Goal: Check status

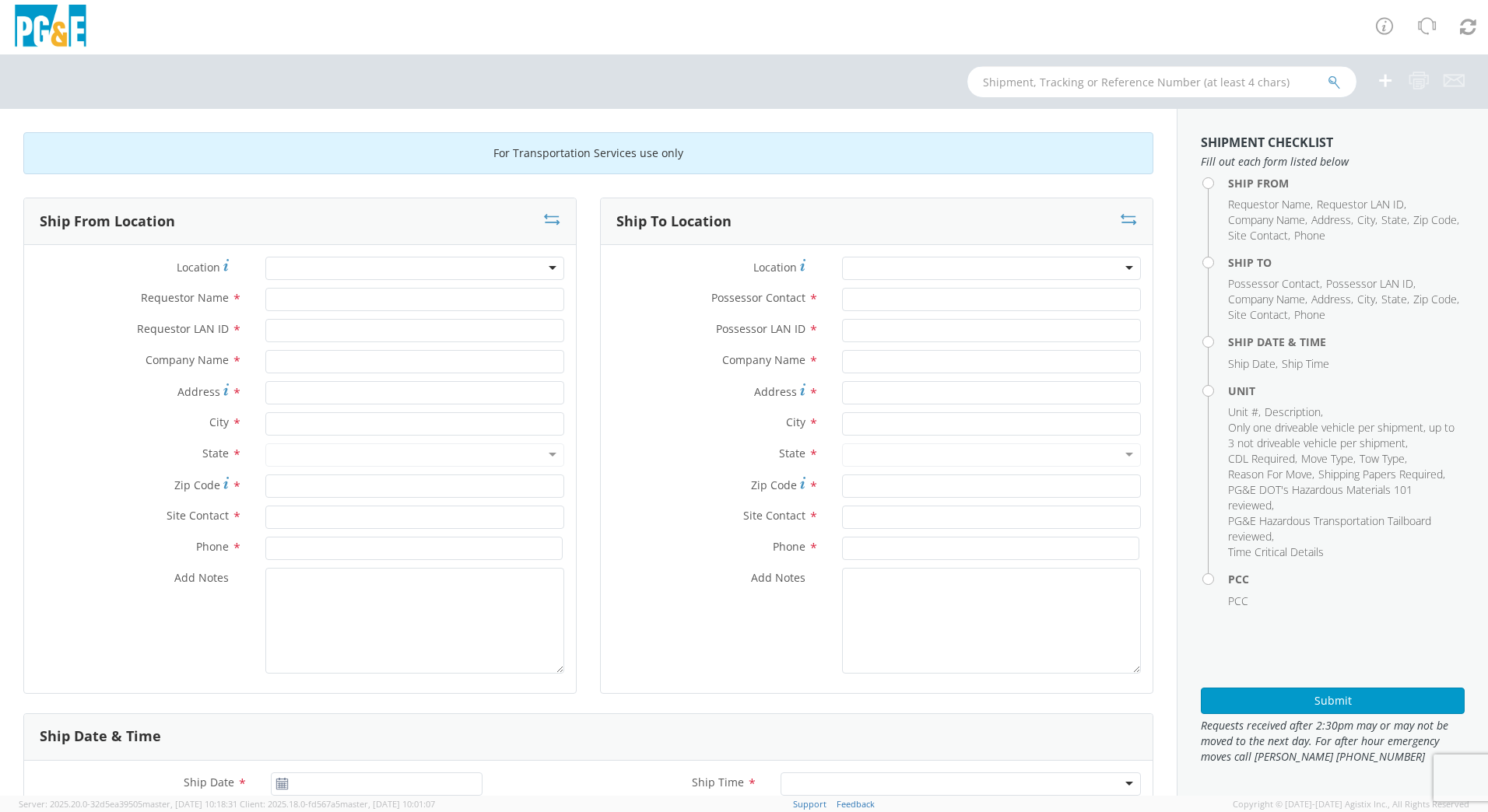
click at [1159, 82] on input "text" at bounding box center [1162, 82] width 389 height 31
type input "b40832"
click at [1328, 74] on button "submit" at bounding box center [1334, 83] width 14 height 19
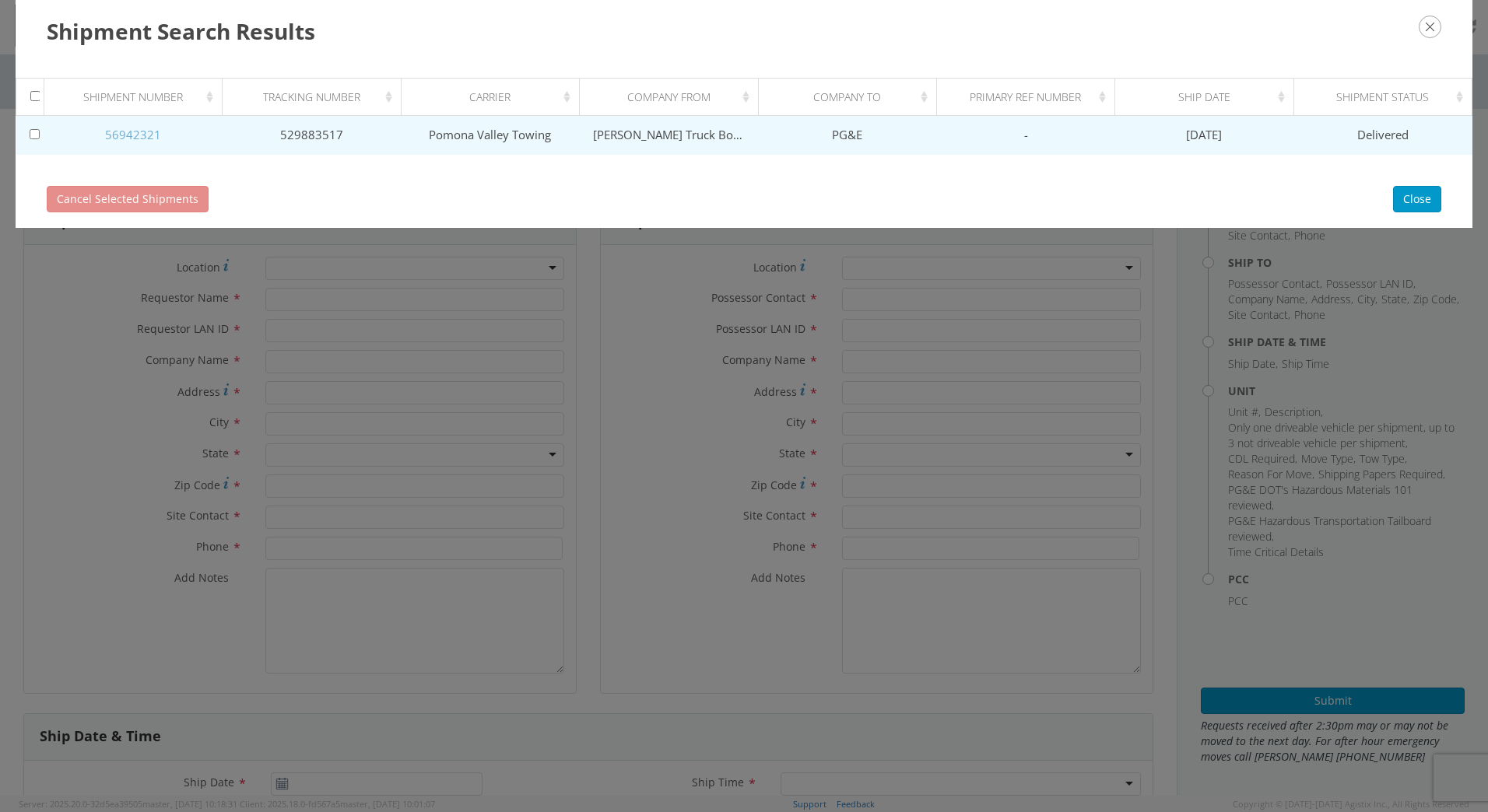
click at [132, 137] on link "56942321" at bounding box center [133, 134] width 56 height 15
